Goal: Information Seeking & Learning: Check status

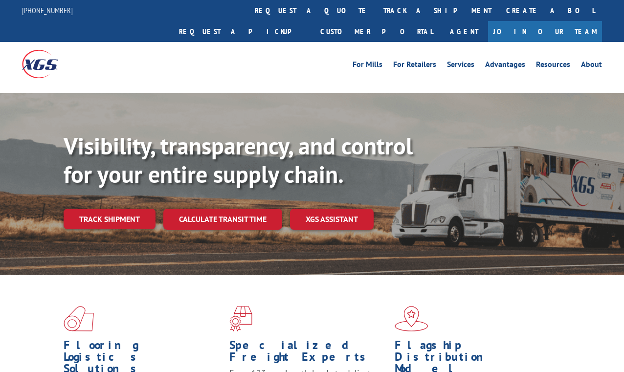
click at [376, 7] on link "track a shipment" at bounding box center [437, 10] width 123 height 21
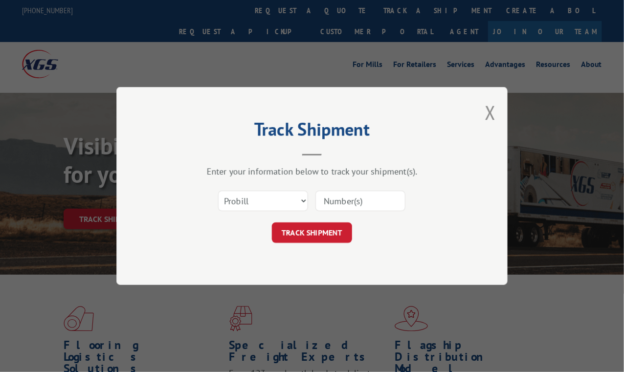
click at [348, 198] on input at bounding box center [360, 201] width 90 height 21
paste input "16928765"
type input "16928765"
click at [319, 237] on button "TRACK SHIPMENT" at bounding box center [312, 232] width 80 height 21
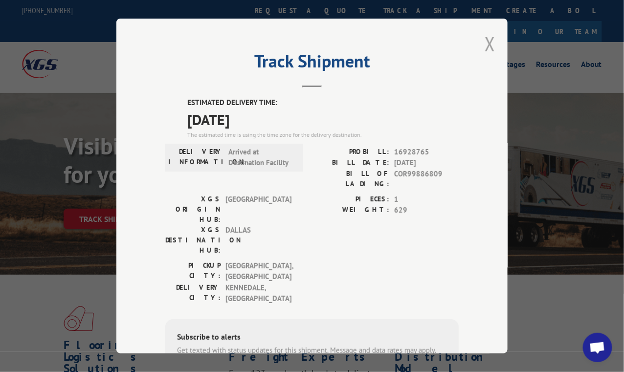
click at [484, 42] on button "Close modal" at bounding box center [489, 44] width 11 height 26
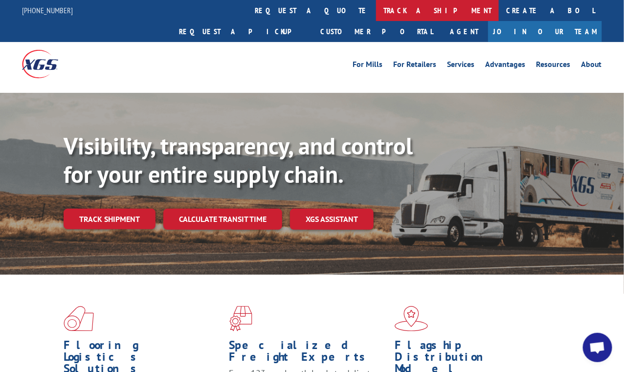
click at [376, 12] on link "track a shipment" at bounding box center [437, 10] width 123 height 21
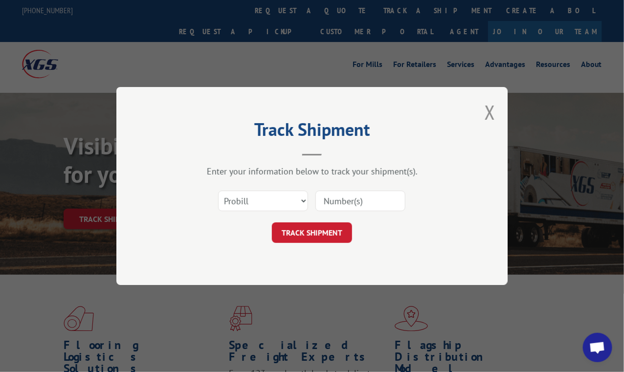
click at [361, 205] on input at bounding box center [360, 201] width 90 height 21
paste input "16955617"
type input "16955617"
click at [326, 234] on button "TRACK SHIPMENT" at bounding box center [312, 232] width 80 height 21
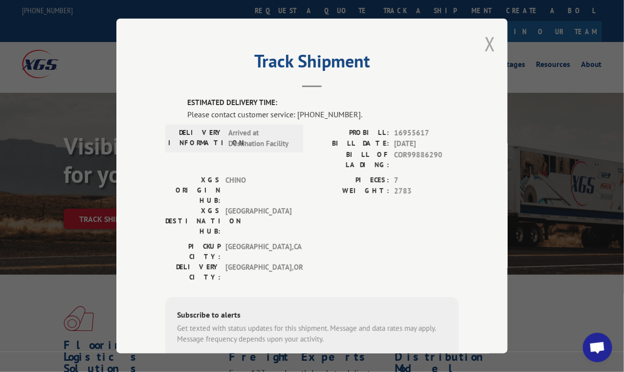
click at [485, 40] on button "Close modal" at bounding box center [489, 44] width 11 height 26
